Goal: Find specific page/section: Find specific page/section

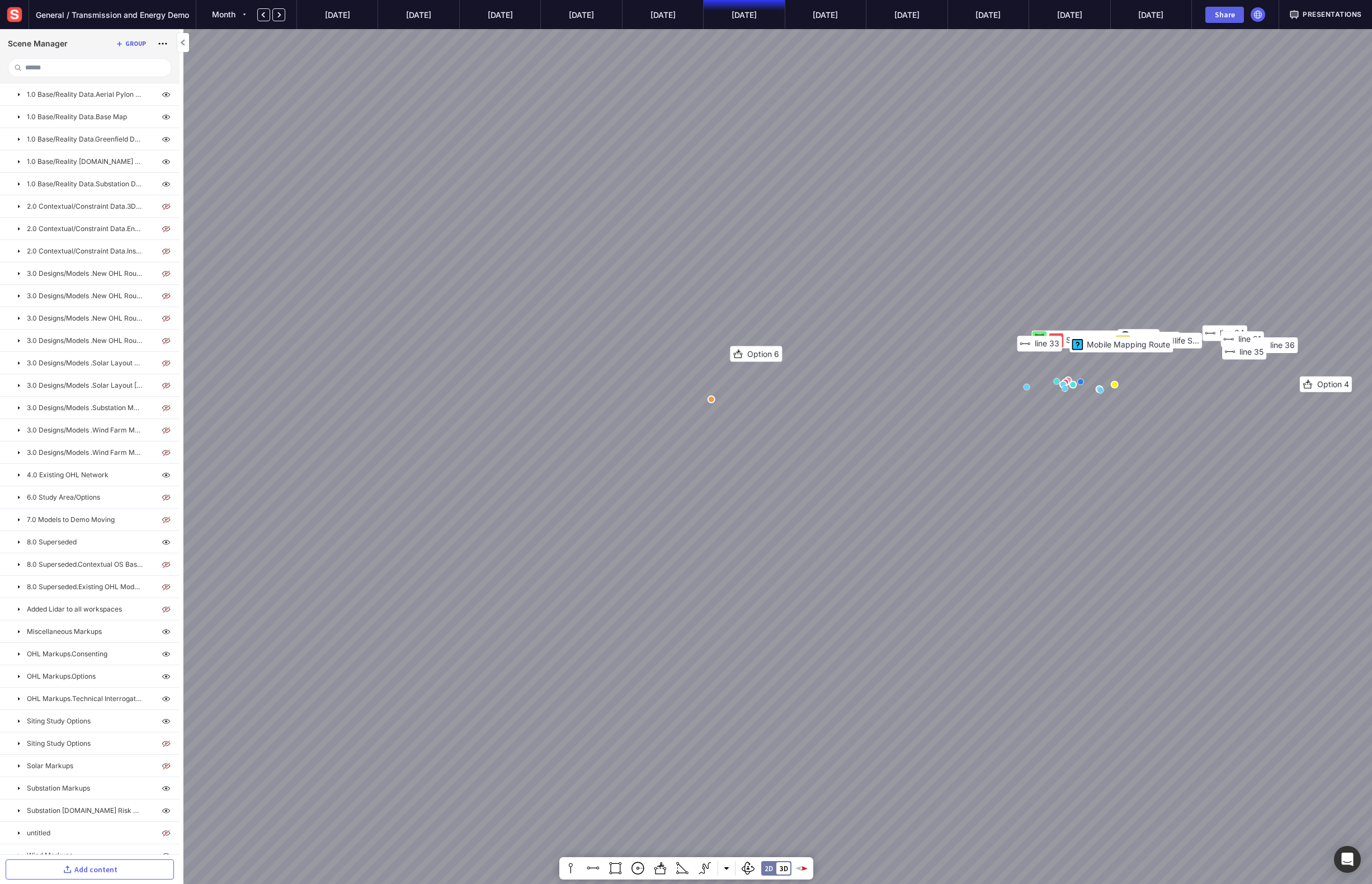
click at [21, 18] on img at bounding box center [15, 15] width 20 height 20
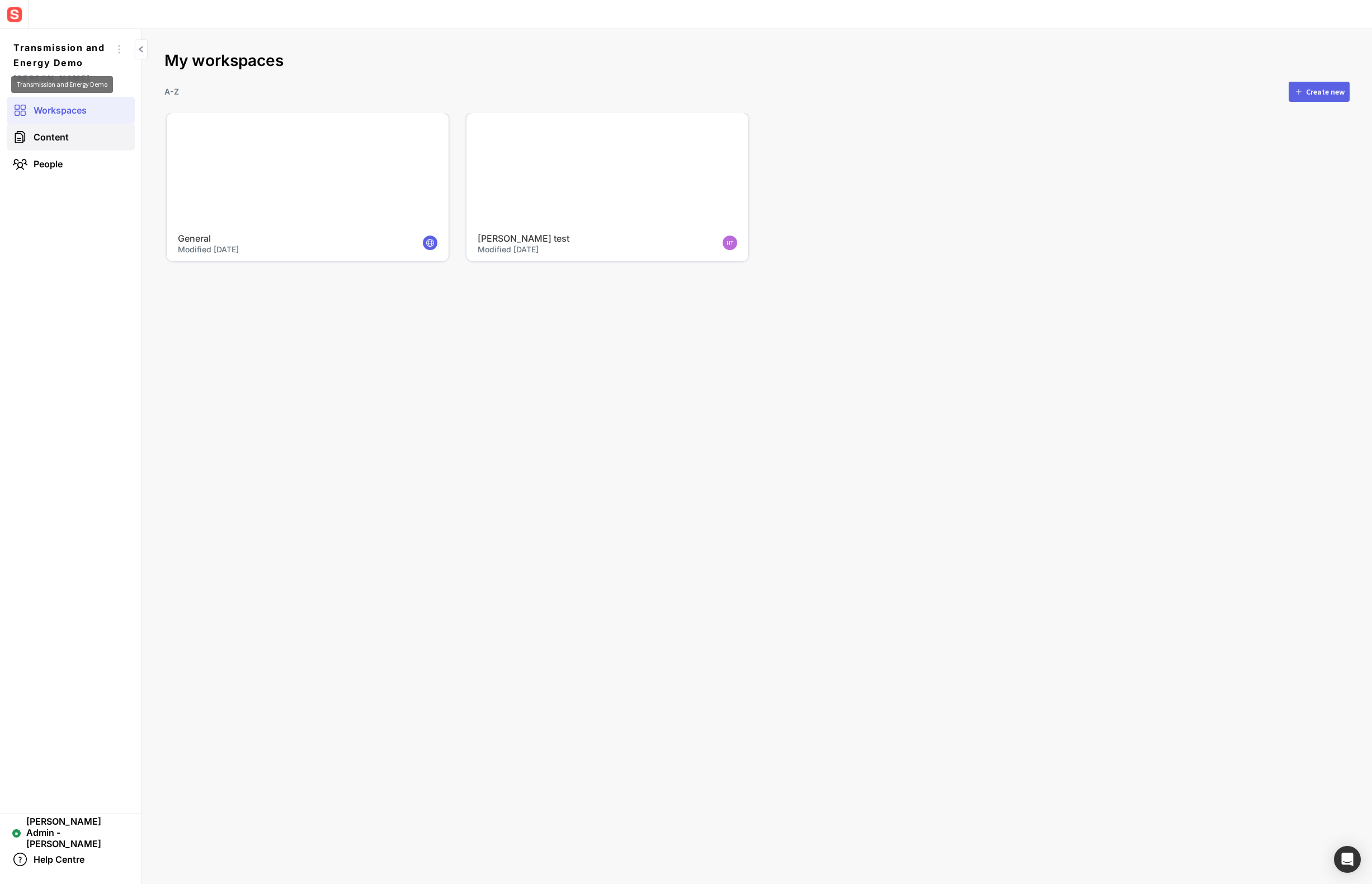
click at [107, 131] on link "Content" at bounding box center [71, 137] width 128 height 27
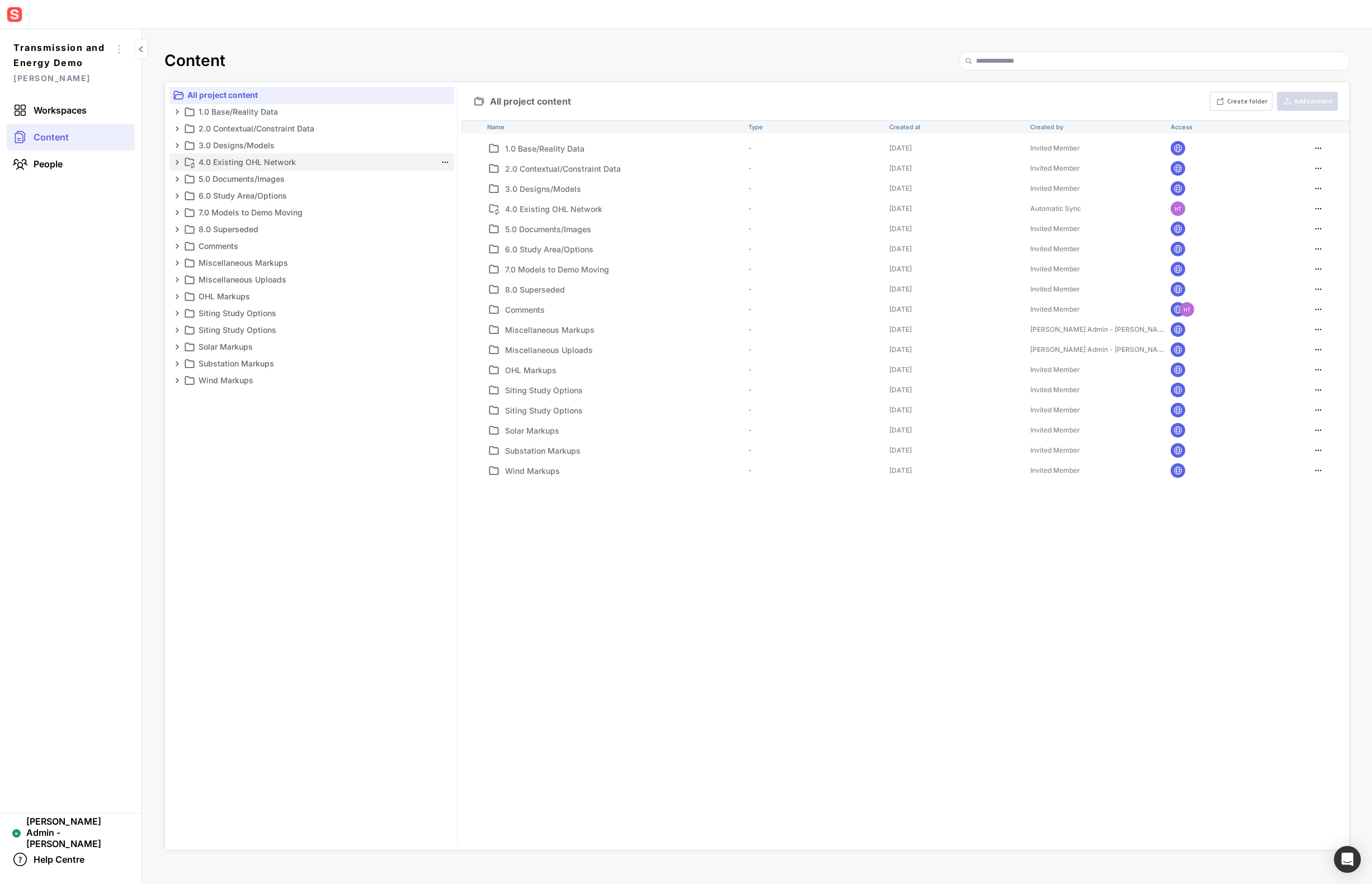
click at [179, 163] on mapp-icon at bounding box center [177, 162] width 9 height 9
click at [177, 181] on mapp-icon at bounding box center [177, 179] width 9 height 9
click at [179, 209] on mapp-icon at bounding box center [177, 213] width 9 height 9
click at [185, 194] on mapp-icon at bounding box center [189, 196] width 9 height 9
click at [179, 250] on mapp-icon at bounding box center [177, 246] width 9 height 9
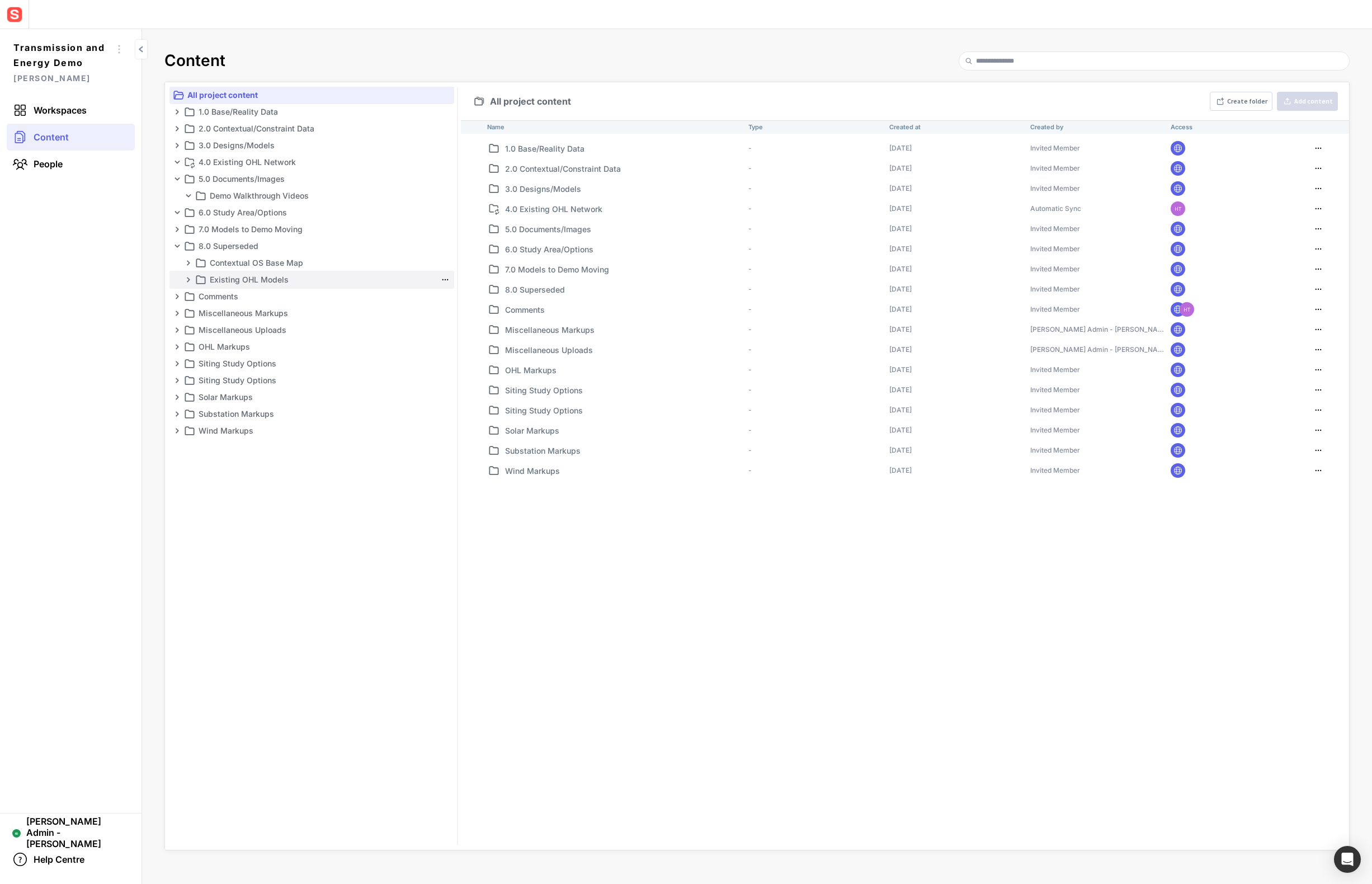
click at [189, 278] on mapp-icon at bounding box center [189, 280] width 9 height 9
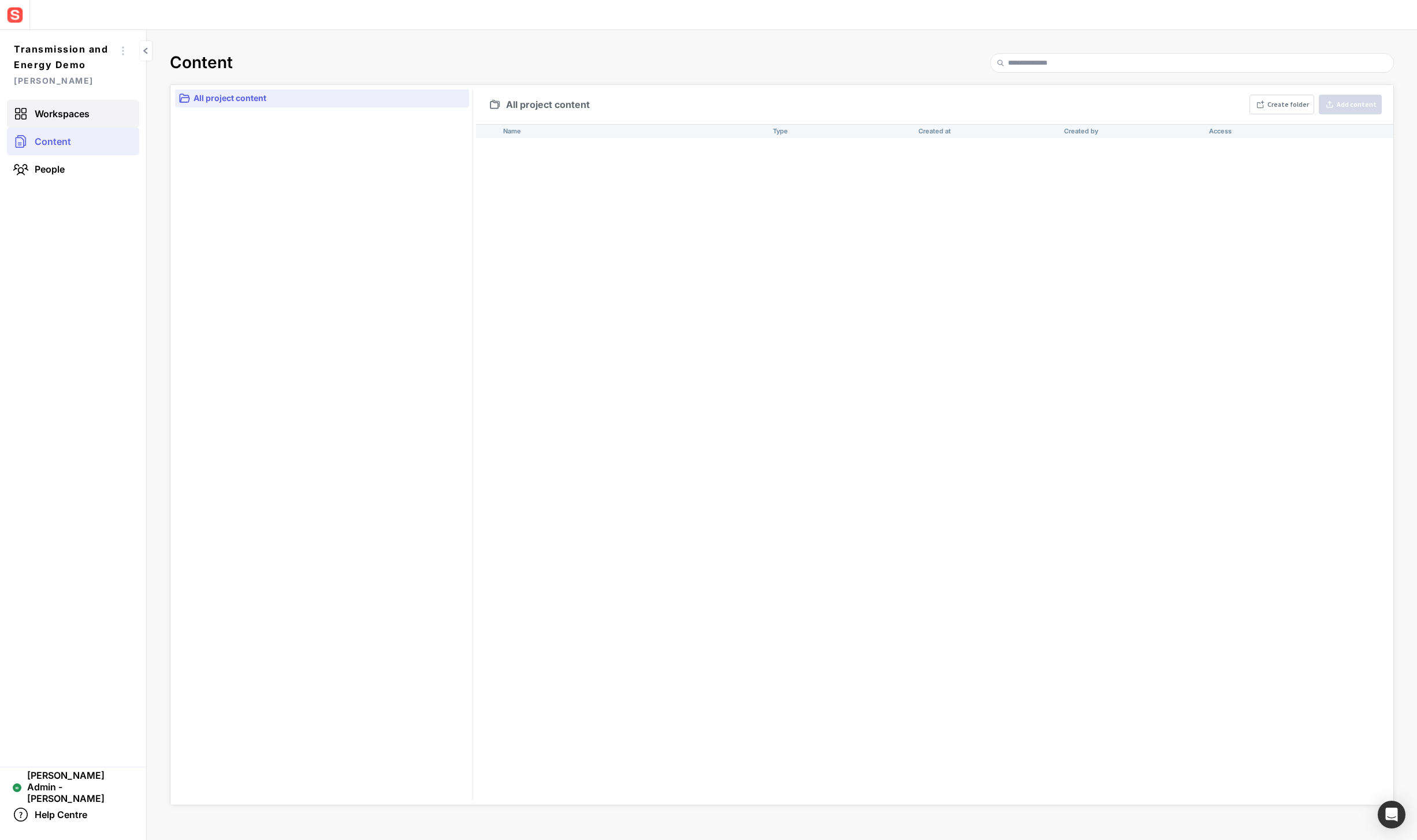
click at [76, 110] on span "Workspaces" at bounding box center [62, 114] width 55 height 12
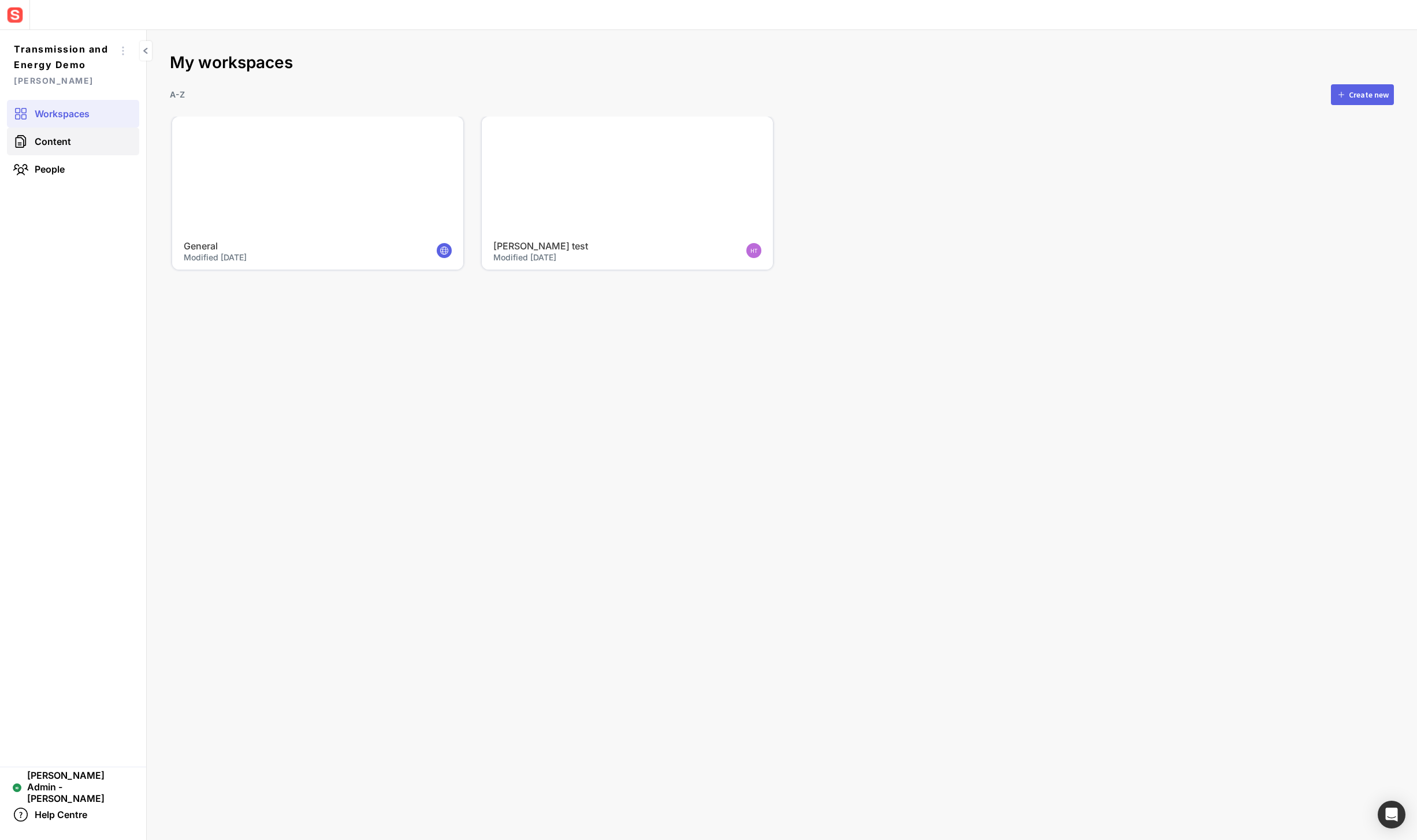
click at [83, 132] on link "Content" at bounding box center [73, 141] width 132 height 28
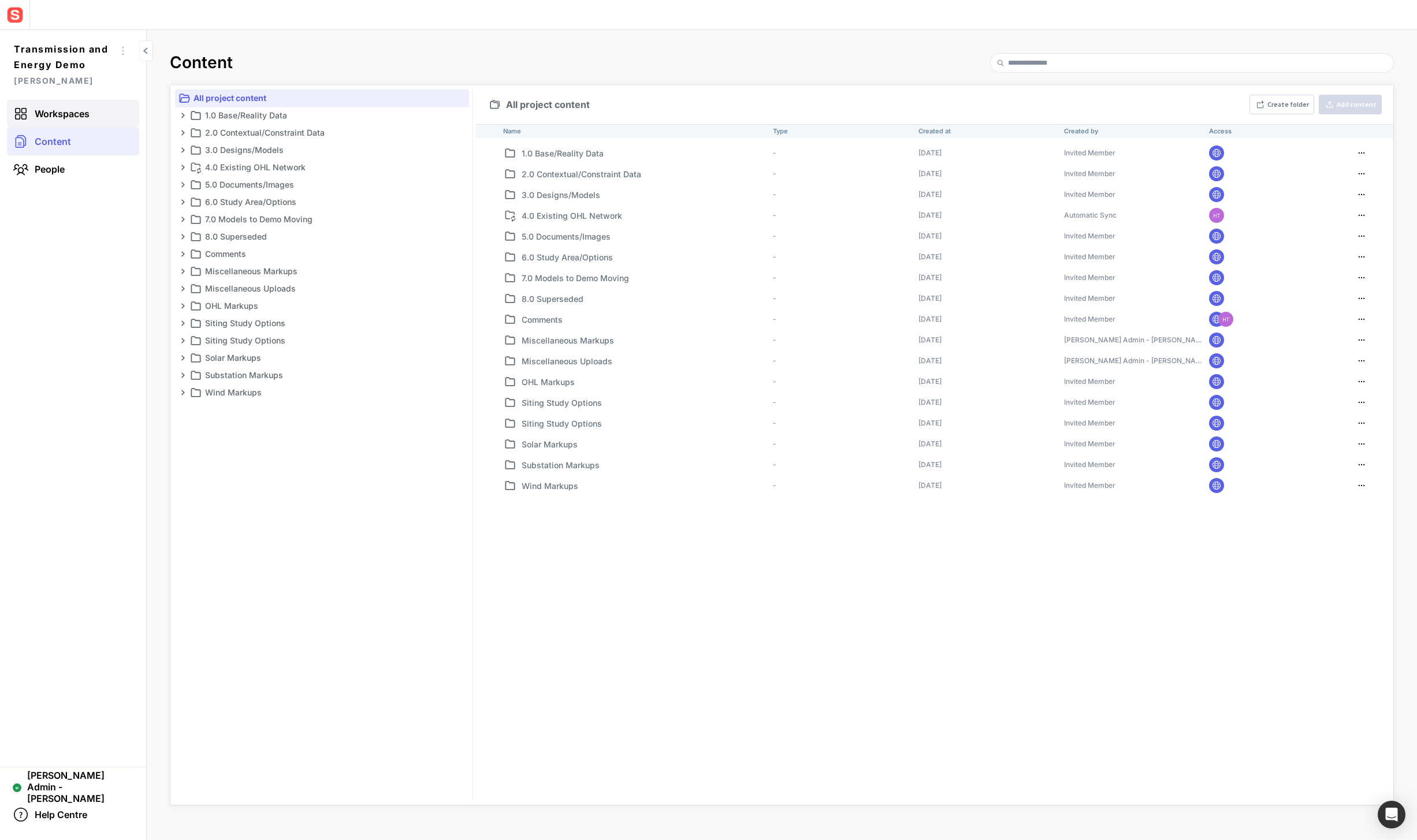
click at [78, 115] on span "Workspaces" at bounding box center [62, 114] width 55 height 12
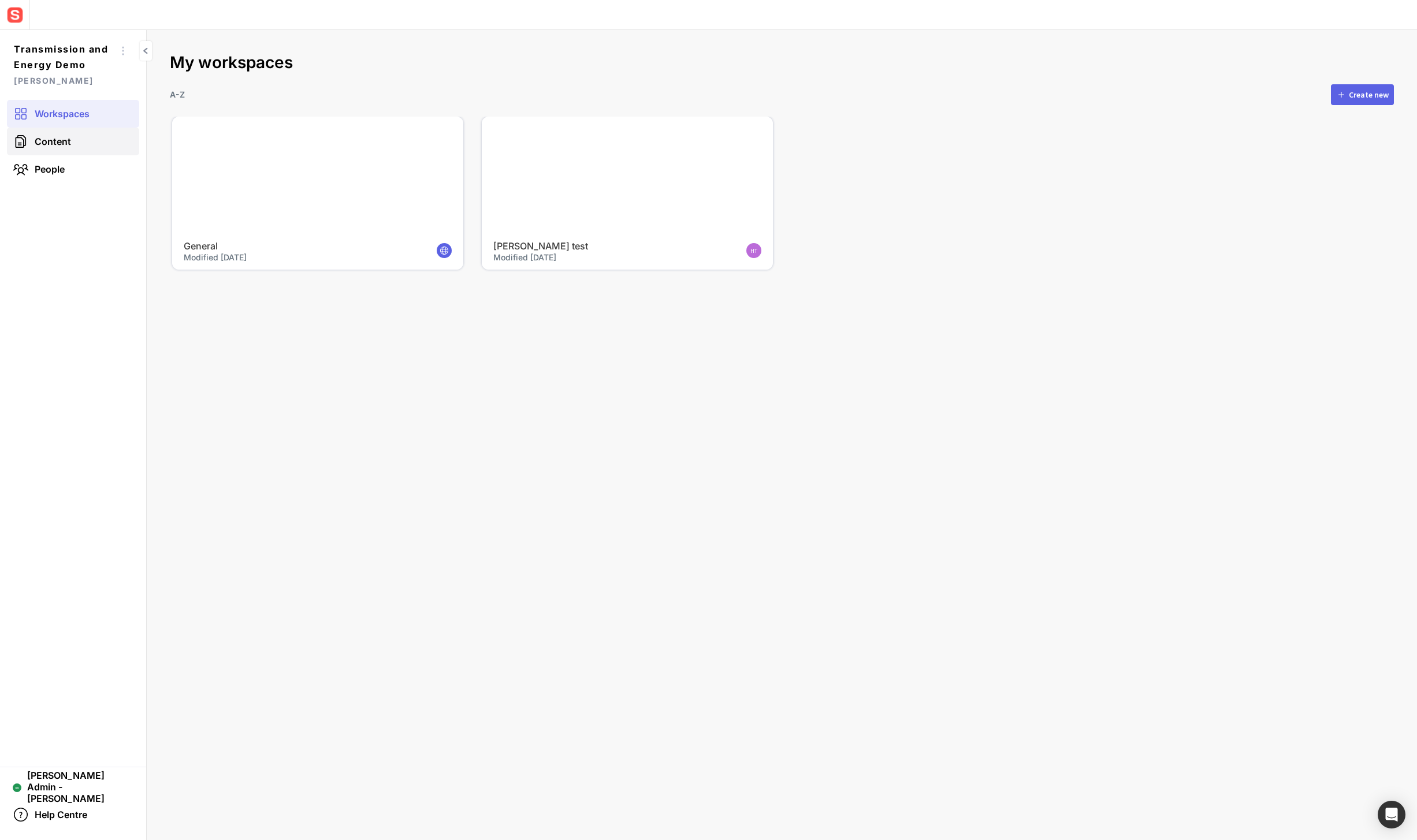
click at [83, 136] on link "Content" at bounding box center [73, 141] width 132 height 28
